Goal: Find specific page/section: Find specific page/section

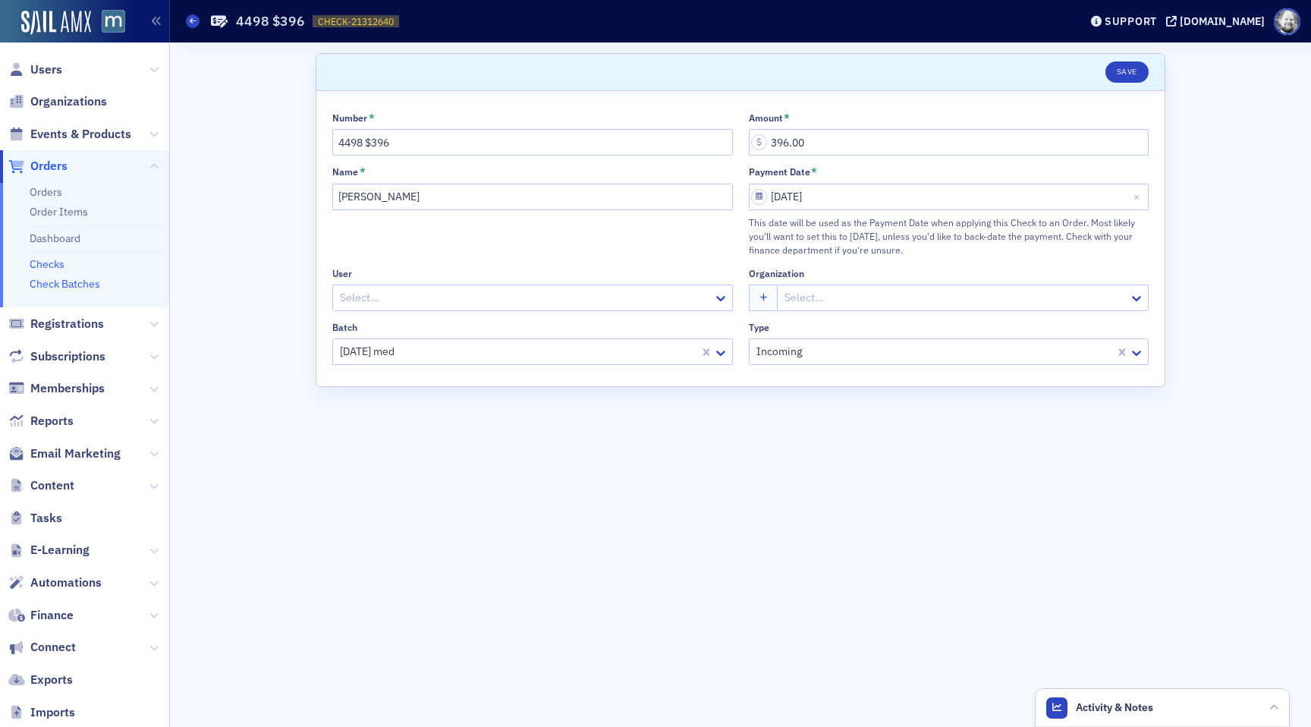
click at [83, 284] on link "Check Batches" at bounding box center [65, 284] width 71 height 14
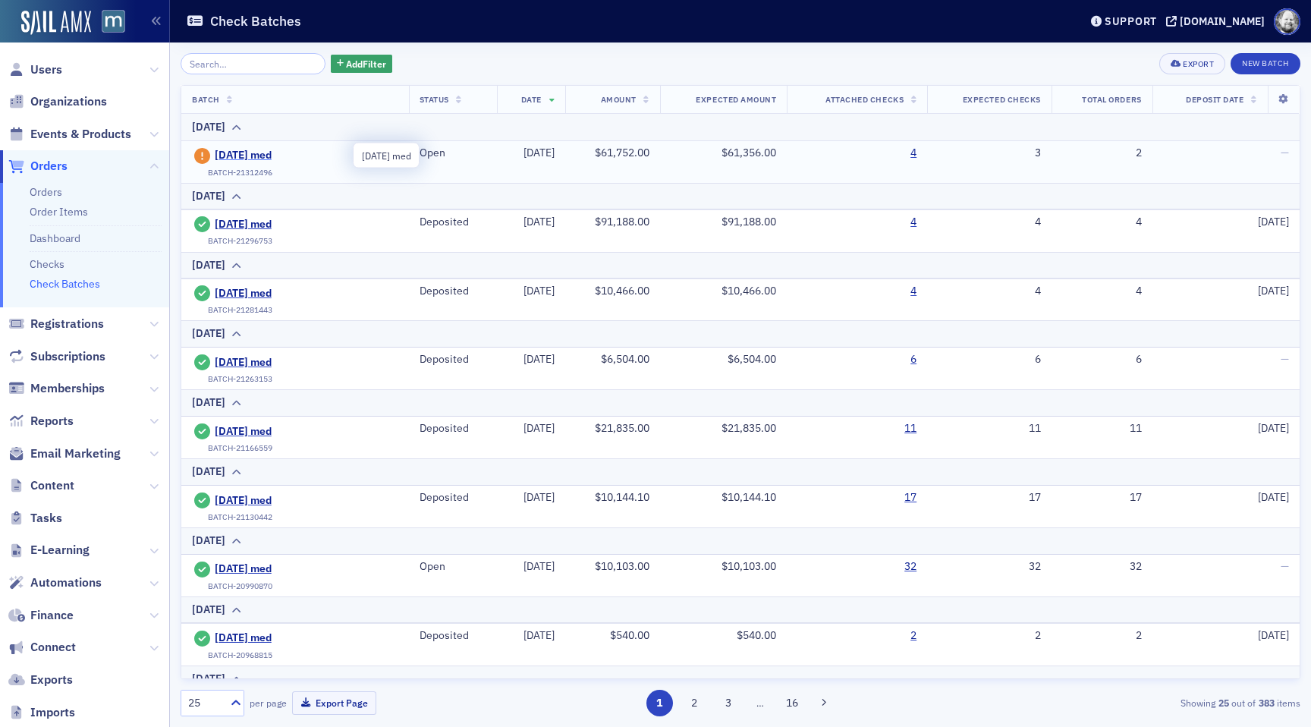
click at [291, 156] on span "[DATE] med" at bounding box center [284, 156] width 138 height 14
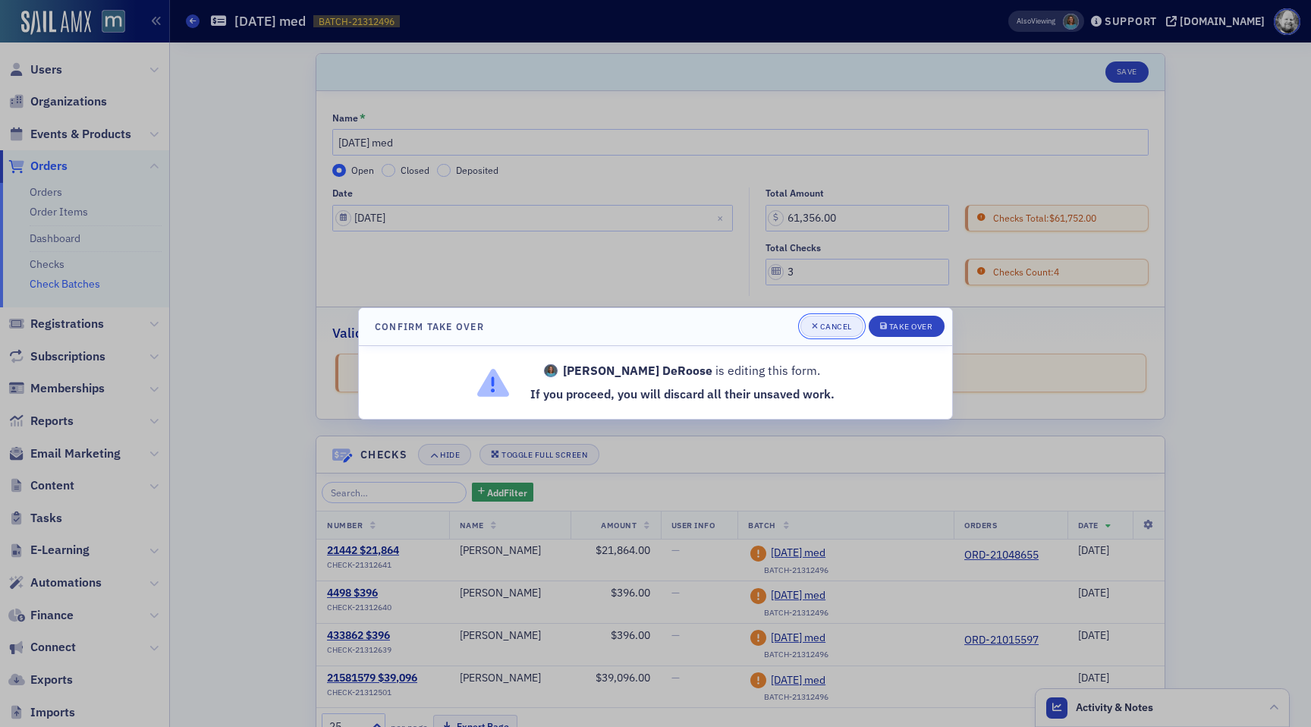
click at [829, 328] on div "Cancel" at bounding box center [836, 326] width 32 height 8
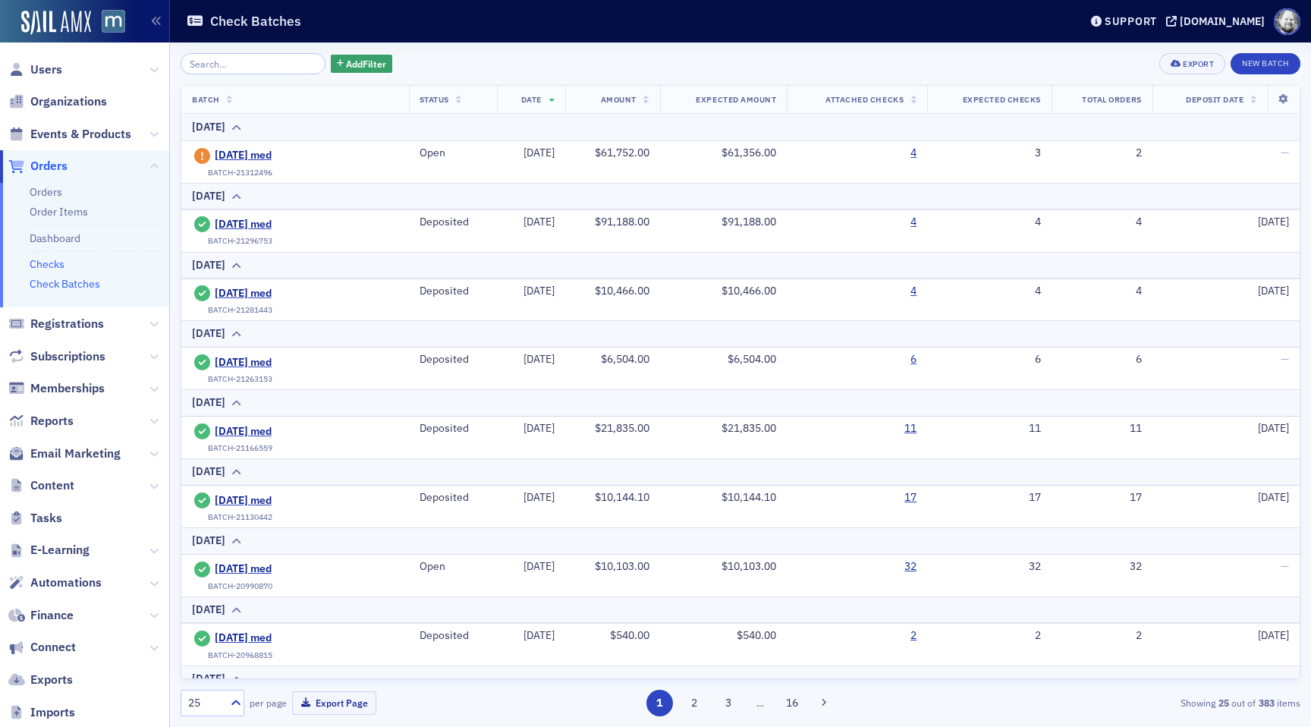
click at [52, 260] on link "Checks" at bounding box center [47, 264] width 35 height 14
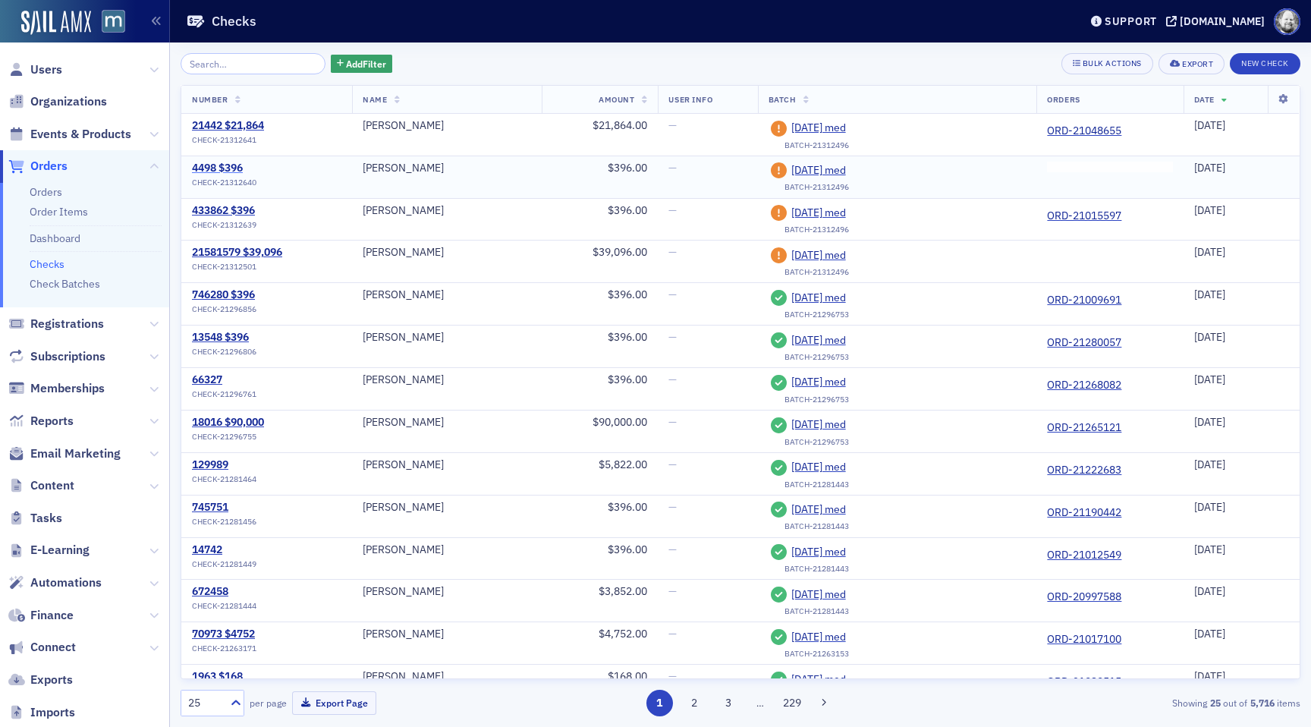
click at [231, 165] on div "4498 $396" at bounding box center [224, 169] width 64 height 14
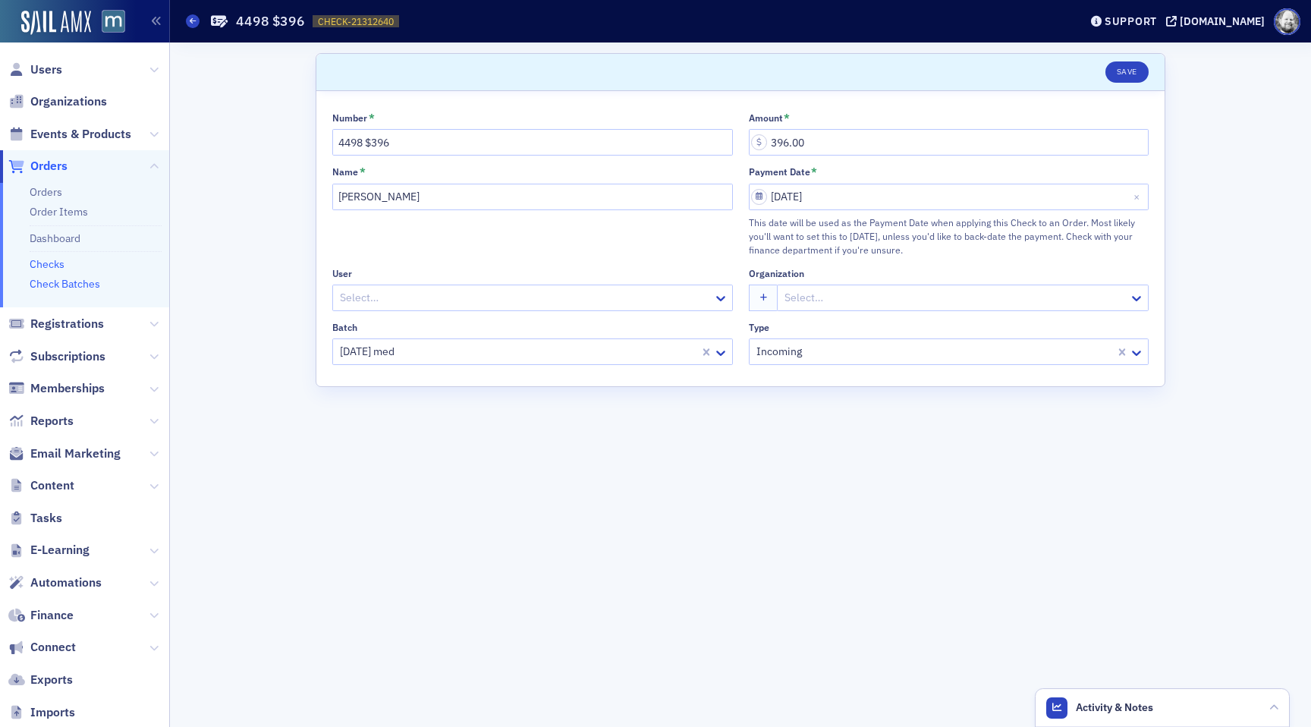
click at [77, 281] on link "Check Batches" at bounding box center [65, 284] width 71 height 14
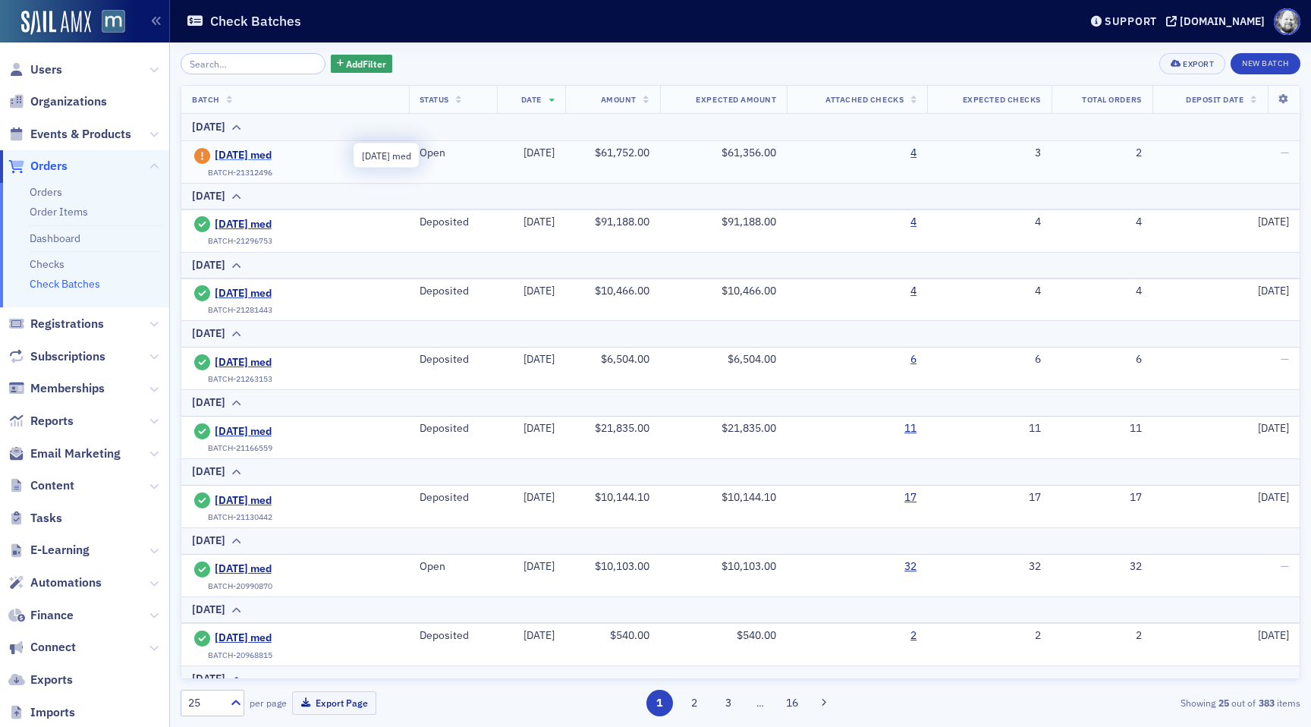
click at [232, 155] on span "[DATE] med" at bounding box center [284, 156] width 138 height 14
